Goal: Task Accomplishment & Management: Use online tool/utility

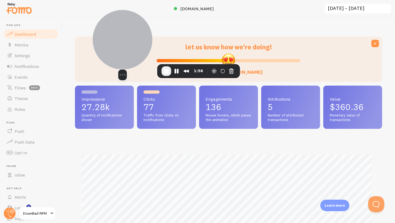
drag, startPoint x: 33, startPoint y: 62, endPoint x: 135, endPoint y: 32, distance: 106.5
click at [135, 32] on div at bounding box center [123, 40] width 60 height 60
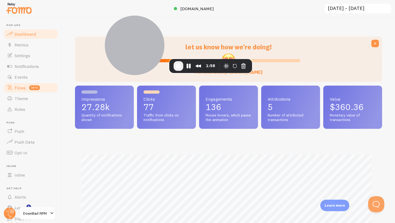
click at [19, 87] on span "Flows" at bounding box center [20, 87] width 11 height 5
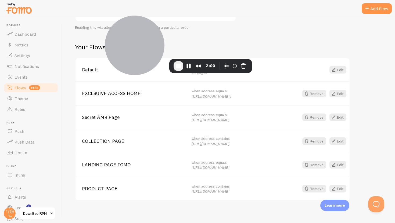
scroll to position [79, 0]
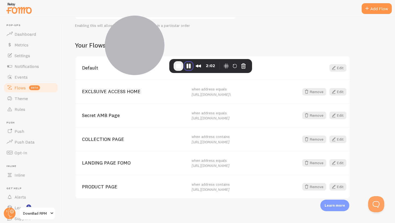
click at [188, 65] on button "Pause Recording" at bounding box center [188, 66] width 9 height 9
click at [188, 68] on span "Play Recording" at bounding box center [188, 66] width 6 height 6
click at [386, 6] on div "Add Flow" at bounding box center [377, 8] width 30 height 11
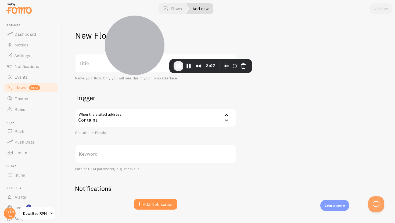
click at [92, 68] on label "Title" at bounding box center [155, 63] width 161 height 19
click at [92, 68] on input "Title" at bounding box center [155, 63] width 161 height 19
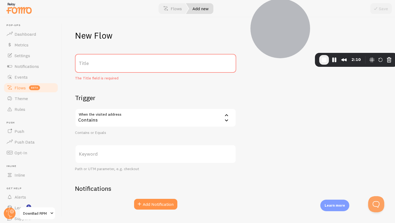
drag, startPoint x: 125, startPoint y: 47, endPoint x: 237, endPoint y: 67, distance: 114.0
click at [281, 41] on div at bounding box center [280, 29] width 60 height 60
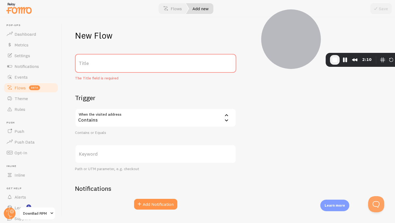
click at [137, 121] on div "Contains" at bounding box center [155, 118] width 161 height 19
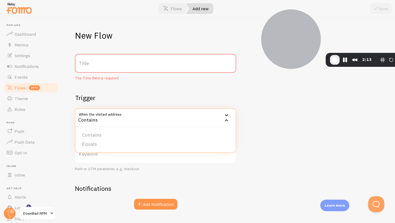
click at [241, 153] on div "New Flow Title The Title field is required Trigger When the visited address con…" at bounding box center [228, 120] width 333 height 206
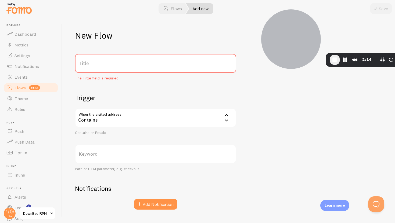
click at [134, 154] on label "Keyword" at bounding box center [155, 154] width 161 height 19
click at [134, 154] on input "Keyword" at bounding box center [155, 154] width 161 height 19
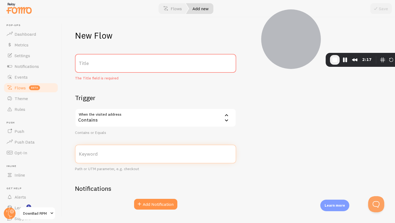
scroll to position [12, 0]
